Goal: Navigation & Orientation: Find specific page/section

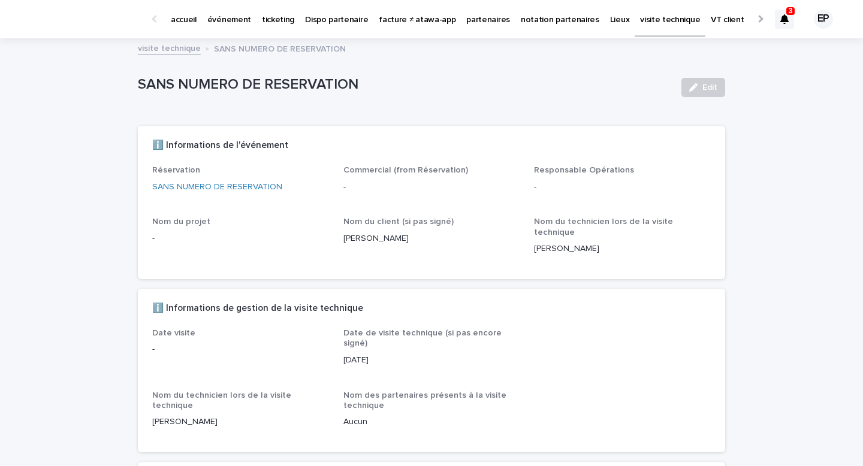
click at [199, 19] on div "accueil" at bounding box center [183, 12] width 37 height 25
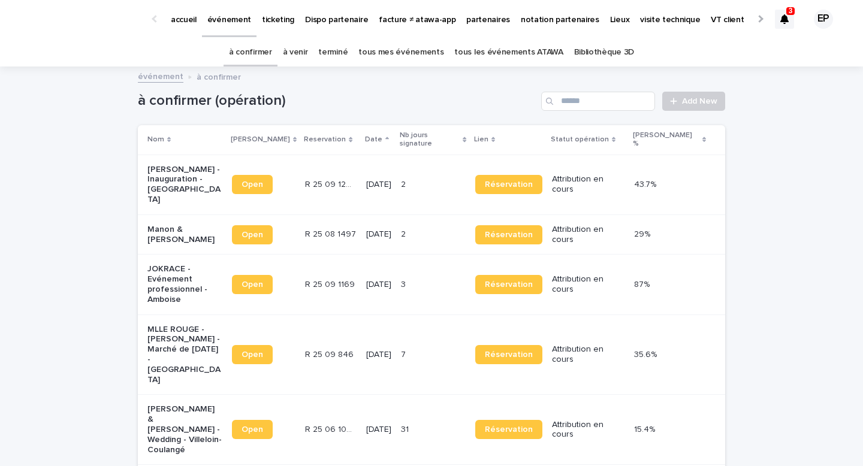
click at [344, 53] on link "terminé" at bounding box center [332, 52] width 29 height 28
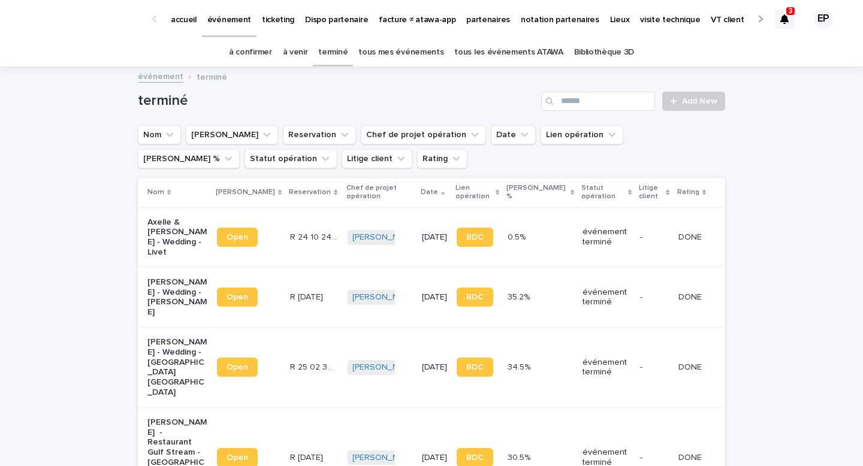
click at [278, 23] on p "ticketing" at bounding box center [278, 12] width 32 height 25
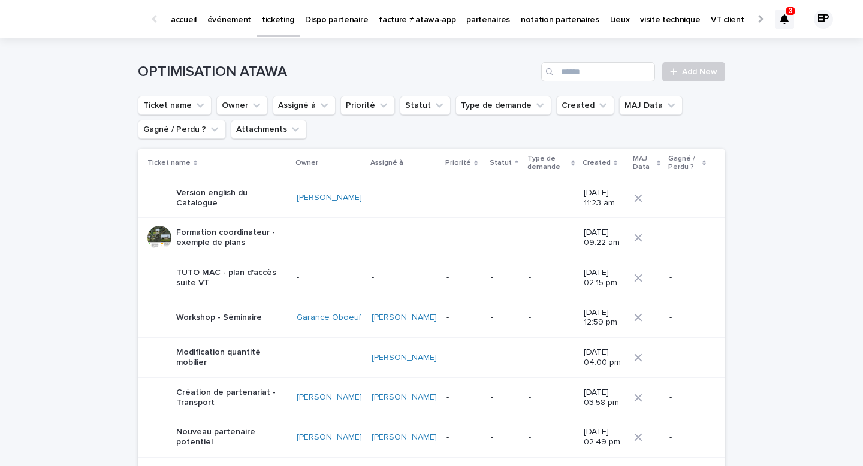
click at [216, 18] on p "événement" at bounding box center [229, 12] width 44 height 25
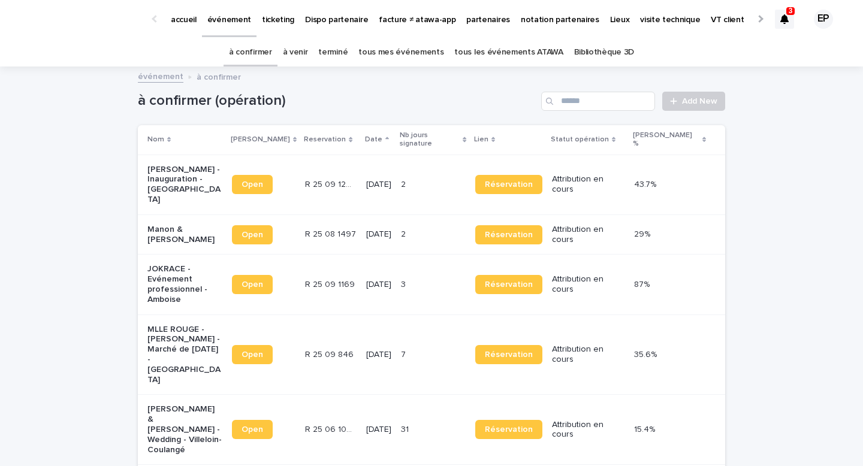
click at [308, 53] on link "à venir" at bounding box center [295, 52] width 25 height 28
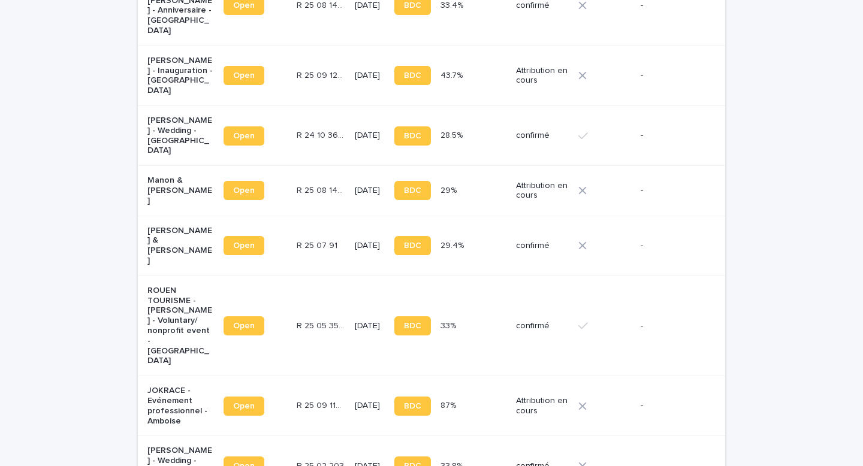
scroll to position [1602, 0]
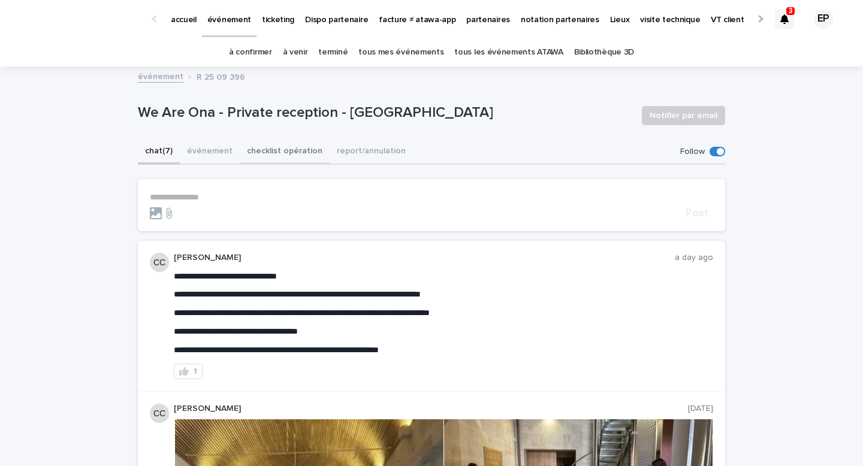
click at [266, 158] on button "checklist opération" at bounding box center [285, 152] width 90 height 25
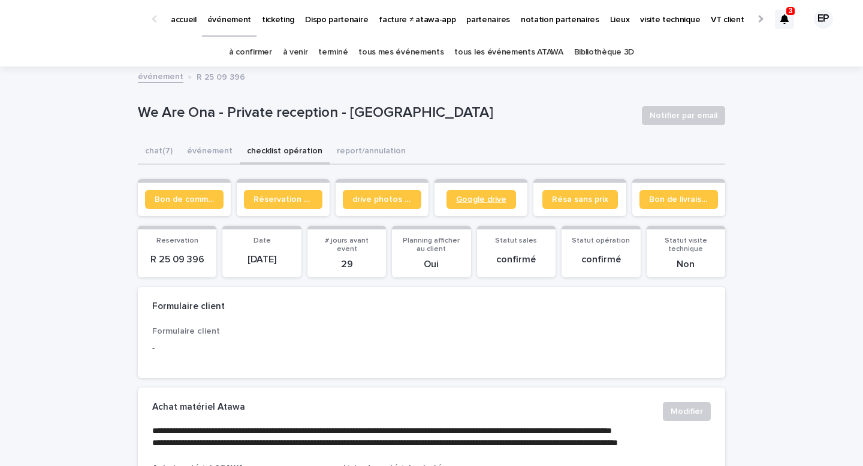
click at [494, 204] on link "Google drive" at bounding box center [482, 199] width 70 height 19
click at [469, 200] on span "Google drive" at bounding box center [481, 199] width 50 height 8
click at [480, 200] on span "Google drive" at bounding box center [481, 199] width 50 height 8
click at [478, 206] on link "Google drive" at bounding box center [482, 199] width 70 height 19
